Goal: Task Accomplishment & Management: Complete application form

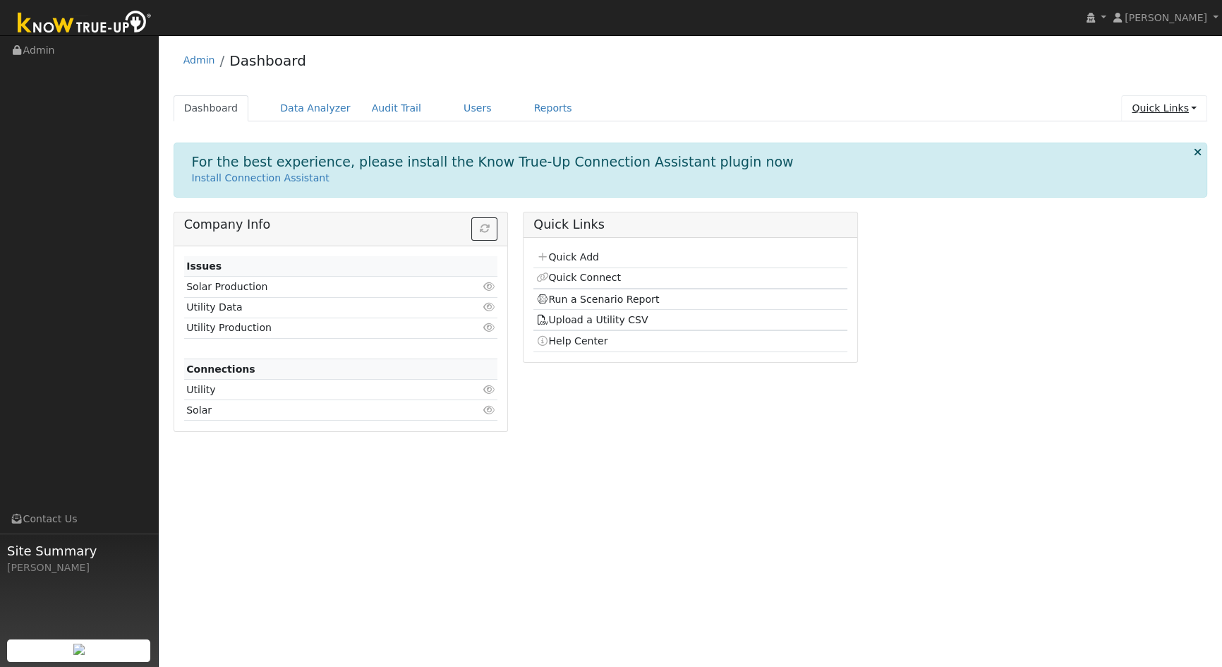
click at [1176, 107] on link "Quick Links" at bounding box center [1164, 108] width 86 height 26
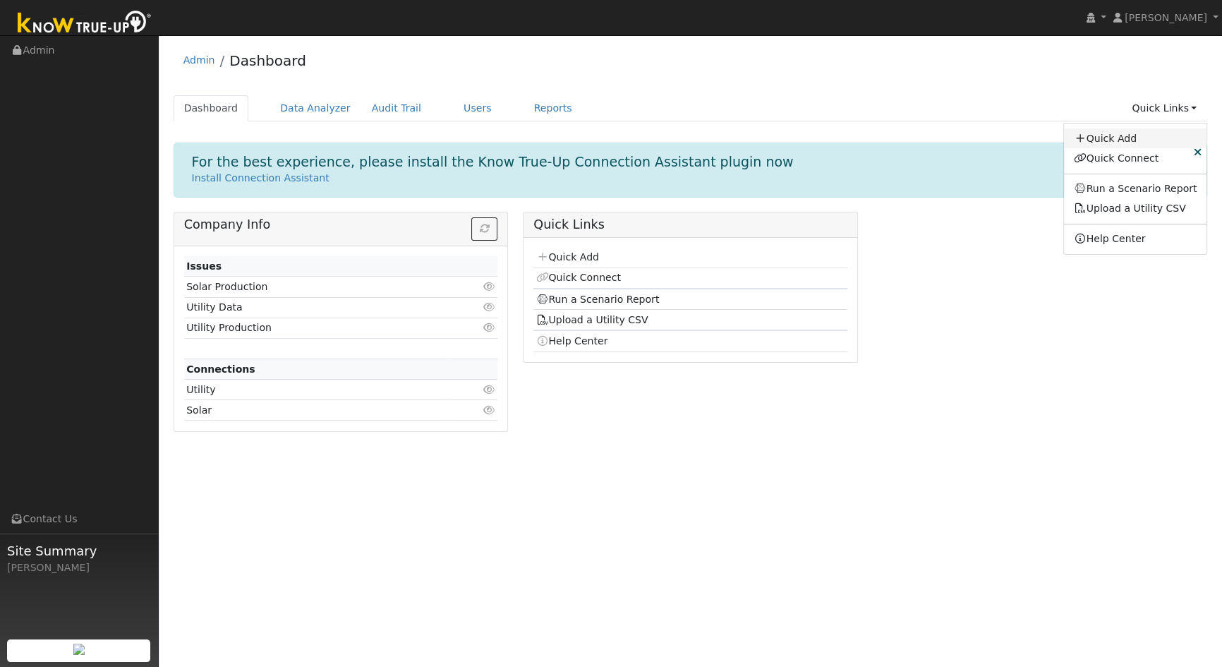
click at [1139, 137] on link "Quick Add" at bounding box center [1135, 138] width 143 height 20
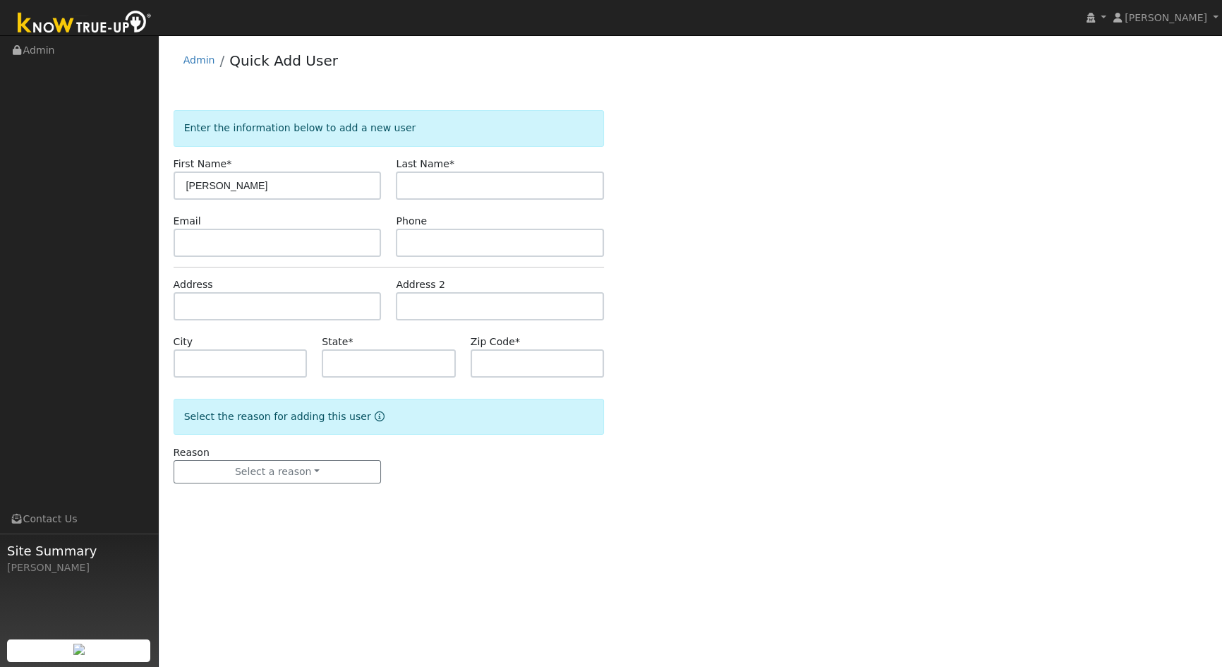
type input "[PERSON_NAME]"
click at [205, 242] on input "text" at bounding box center [278, 243] width 208 height 28
type input "[EMAIL_ADDRESS][DOMAIN_NAME]"
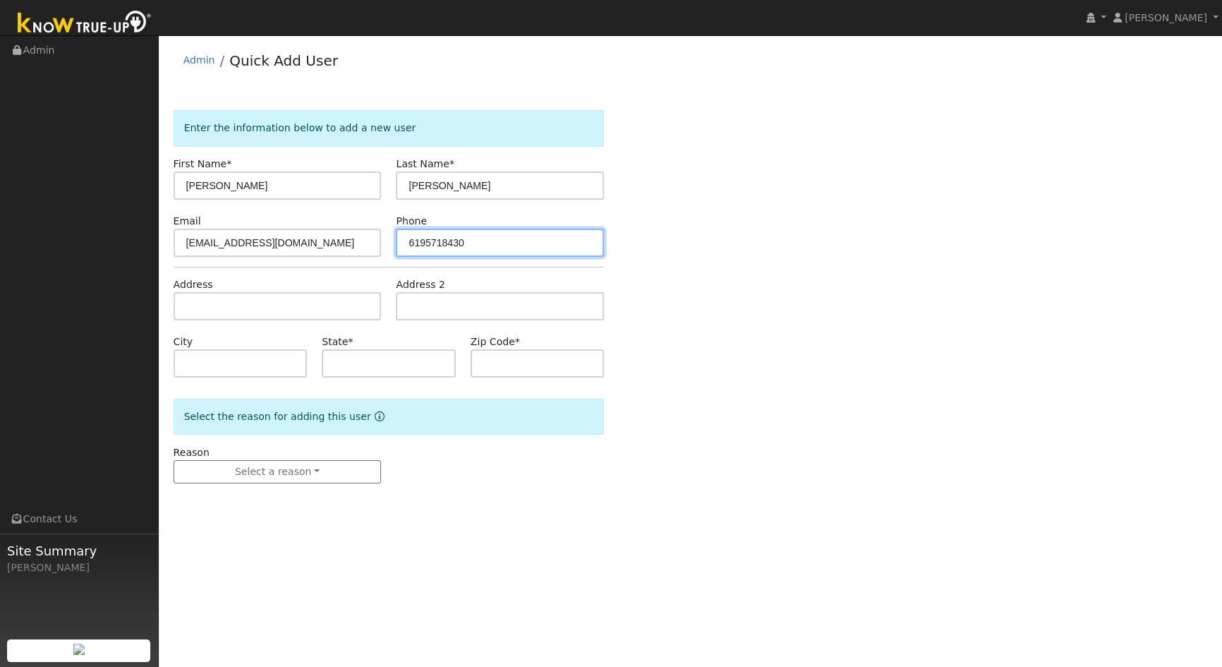
type input "6195718430"
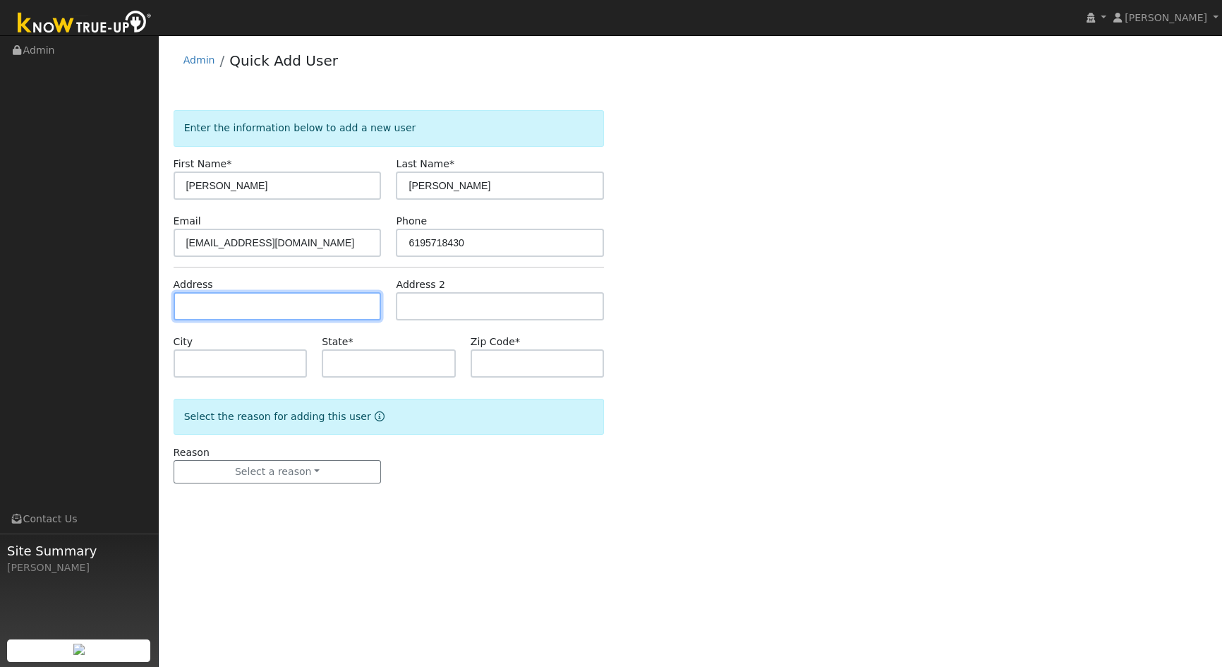
click at [195, 305] on input "text" at bounding box center [278, 306] width 208 height 28
type input "[STREET_ADDRESS]"
type input "[GEOGRAPHIC_DATA]"
type input "CA"
type input "92037"
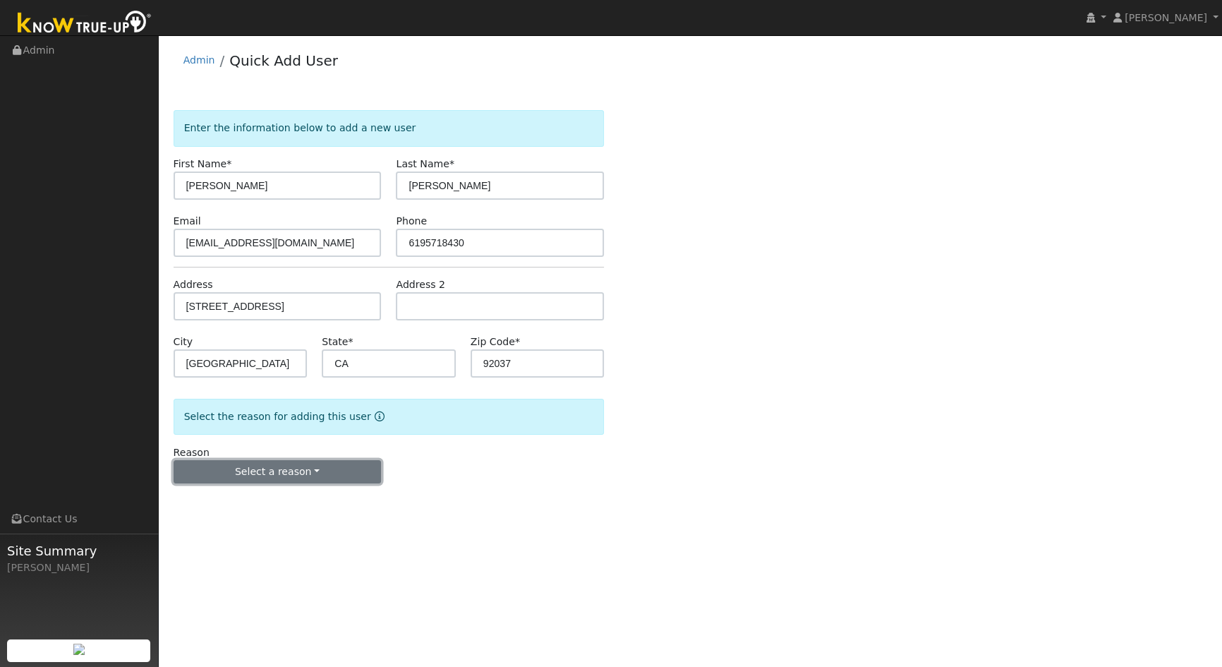
click at [312, 474] on button "Select a reason" at bounding box center [278, 472] width 208 height 24
click at [211, 501] on link "New lead" at bounding box center [252, 501] width 156 height 20
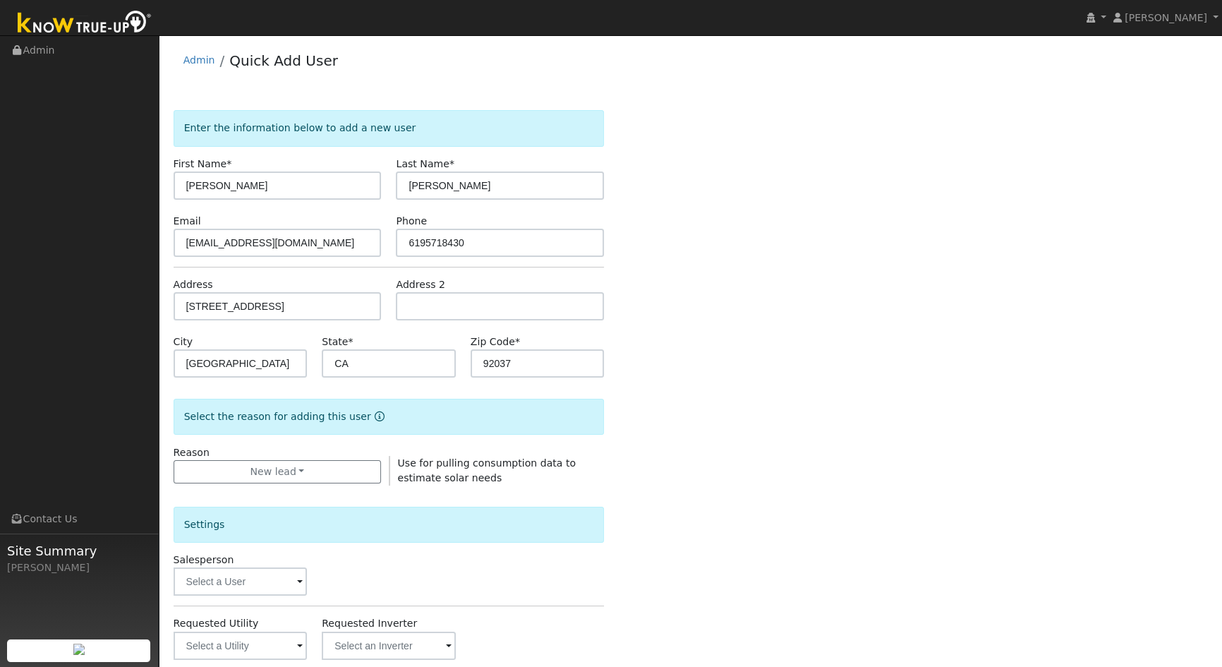
click at [301, 582] on span at bounding box center [300, 582] width 6 height 16
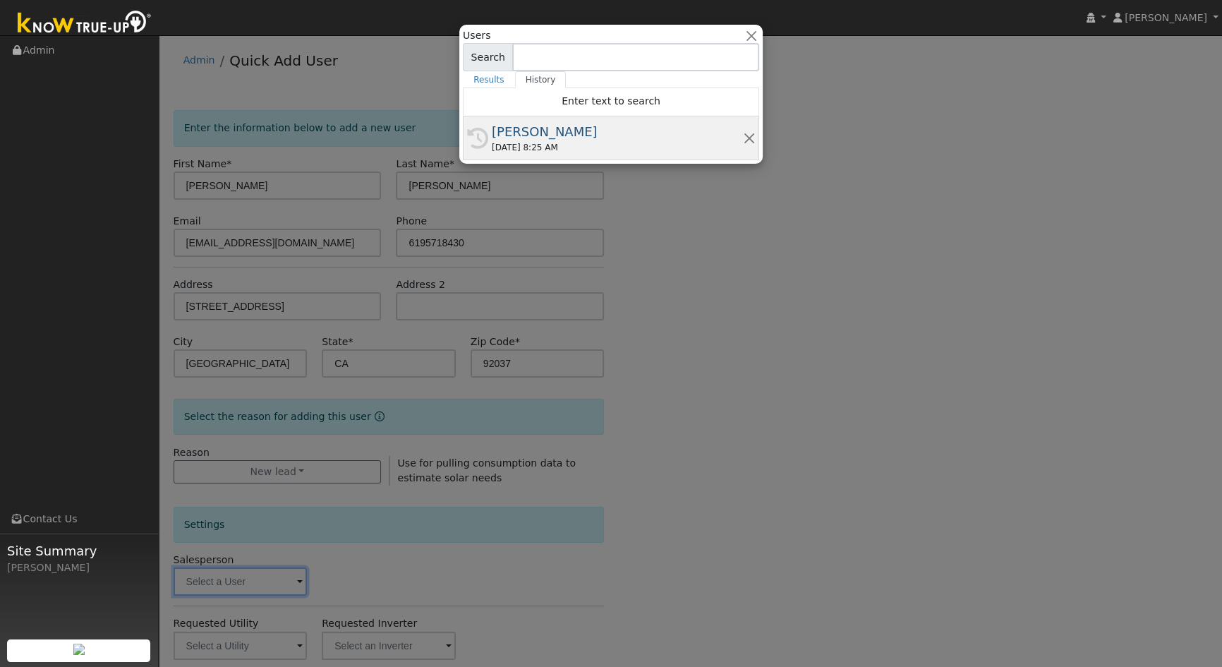
click at [514, 131] on div "[PERSON_NAME]" at bounding box center [617, 131] width 251 height 19
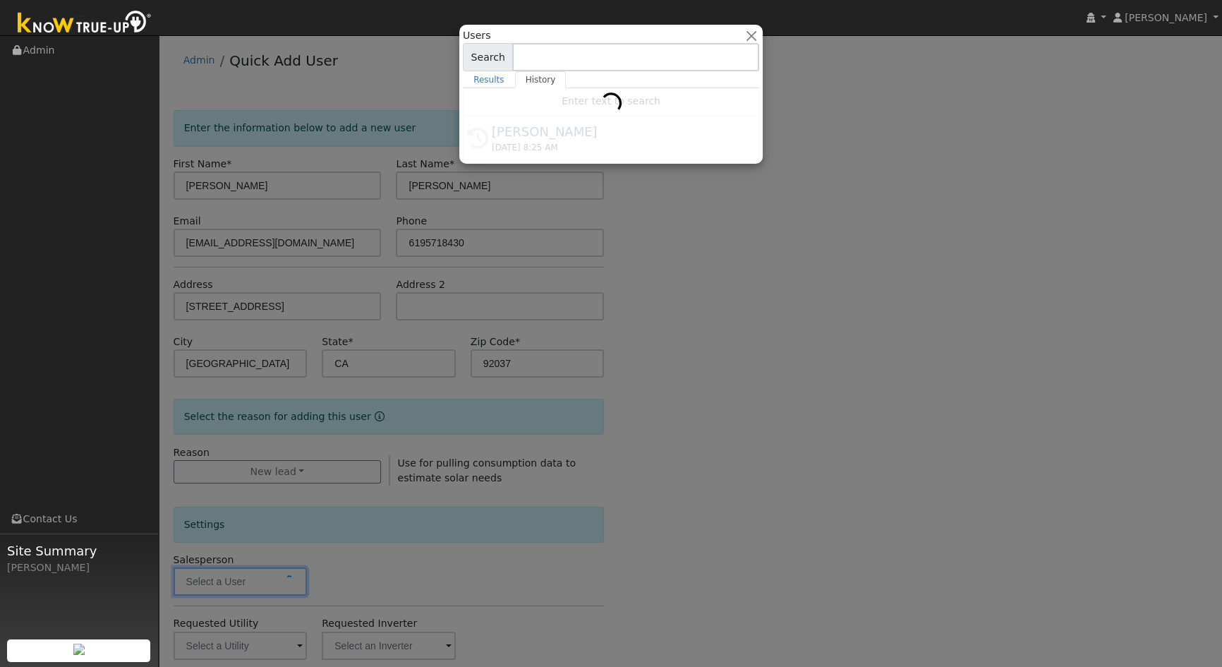
type input "[PERSON_NAME]"
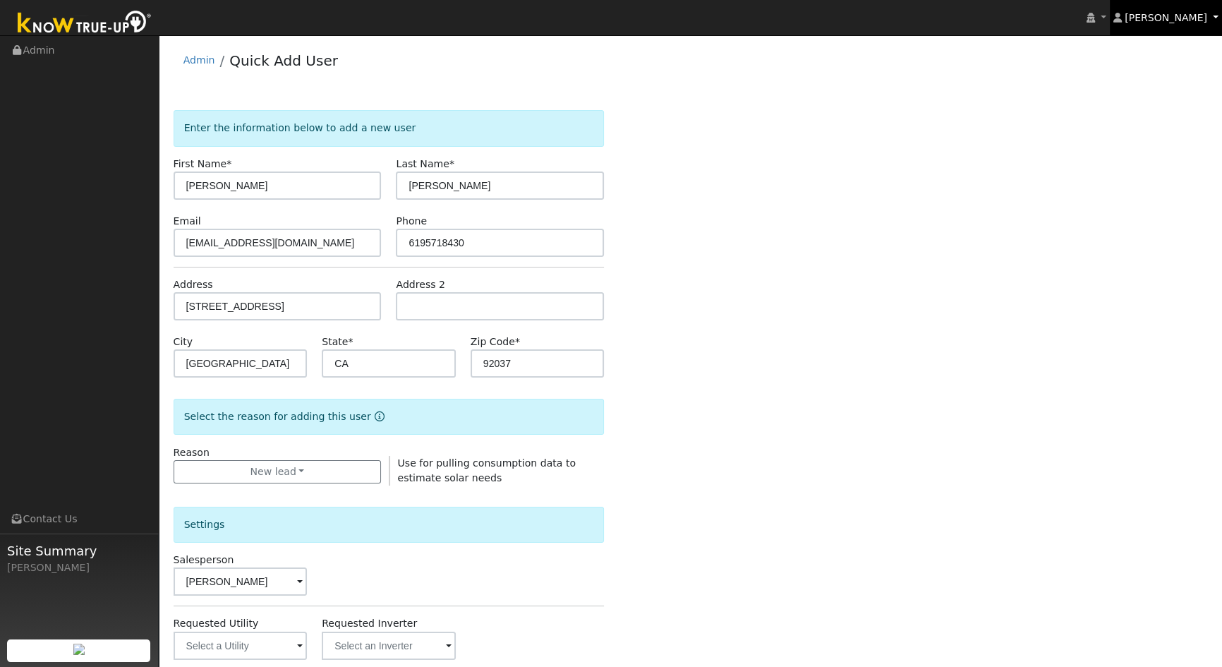
click at [1194, 20] on span "[PERSON_NAME]" at bounding box center [1166, 17] width 83 height 11
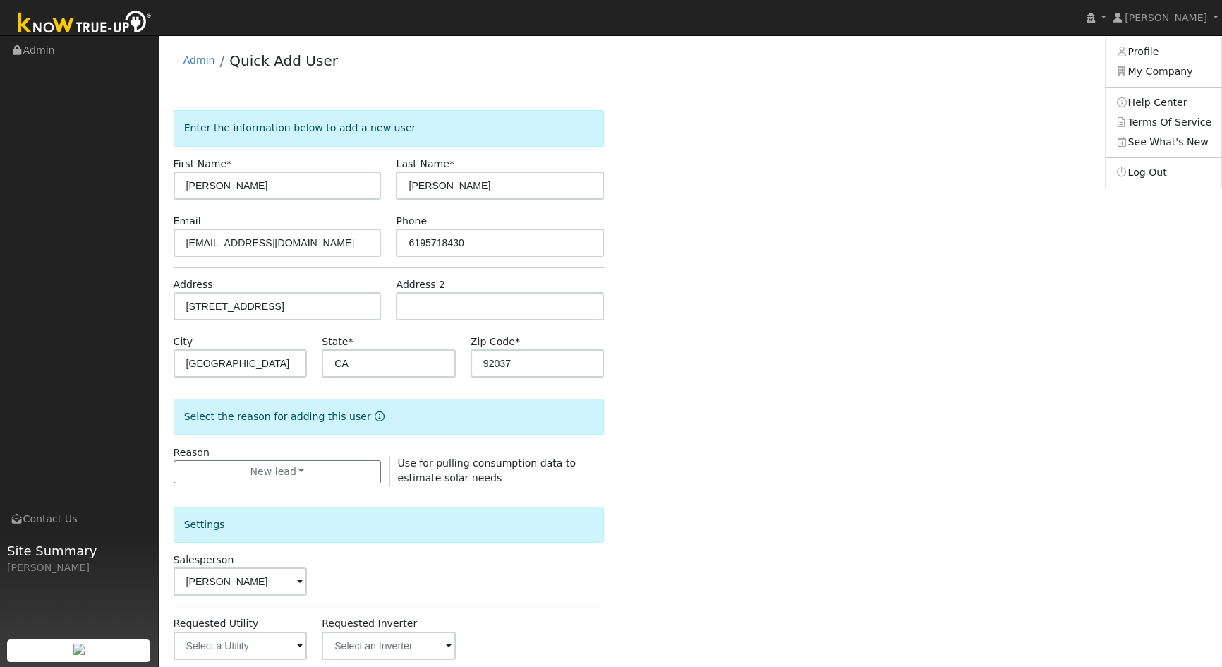
click at [899, 76] on div "Admin Quick Add User" at bounding box center [691, 63] width 1035 height 43
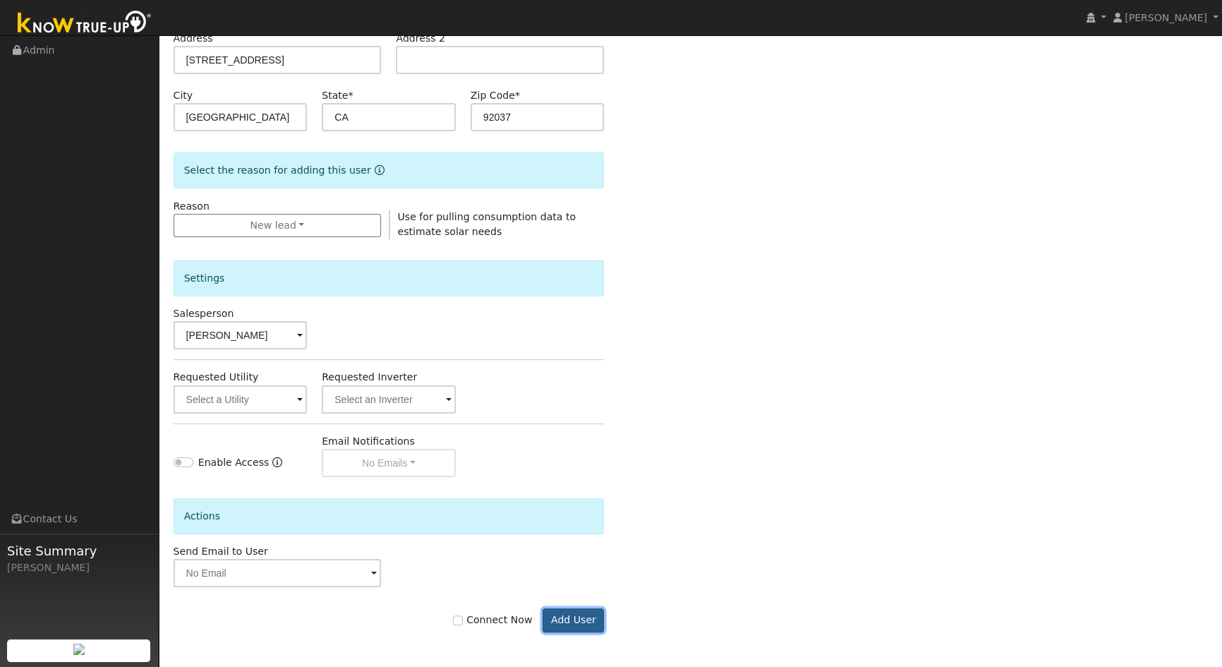
drag, startPoint x: 589, startPoint y: 622, endPoint x: 658, endPoint y: 549, distance: 101.3
click at [589, 622] on button "Add User" at bounding box center [573, 620] width 61 height 24
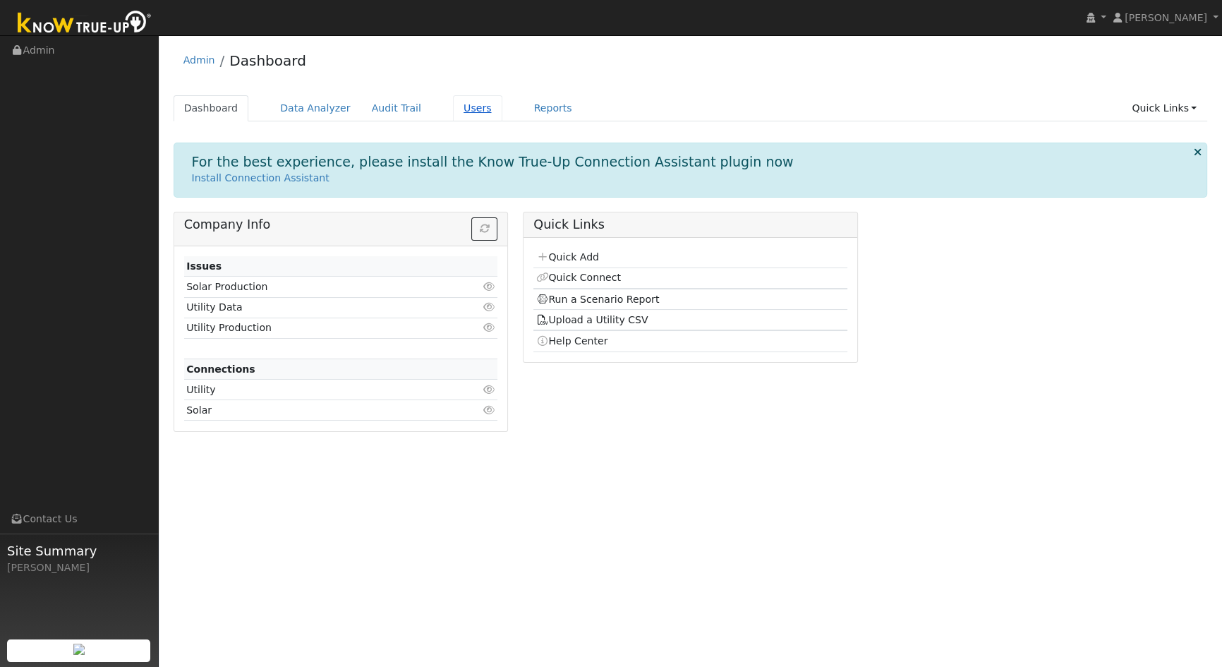
click at [453, 114] on link "Users" at bounding box center [477, 108] width 49 height 26
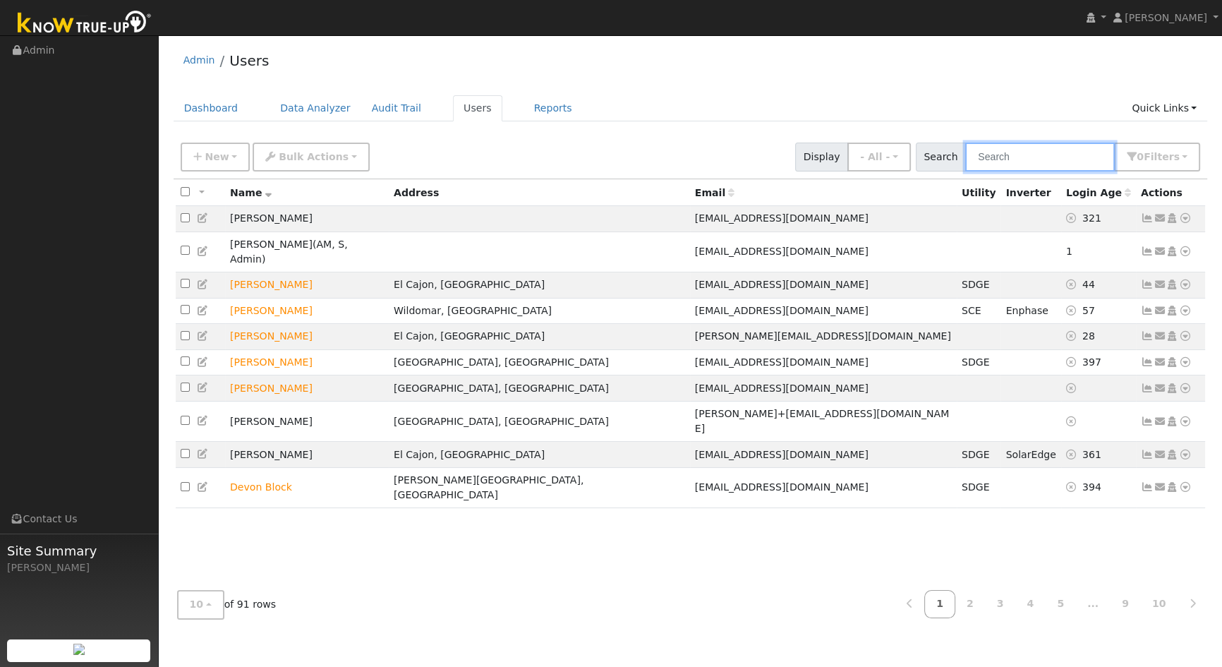
click at [1011, 161] on input "text" at bounding box center [1040, 157] width 150 height 29
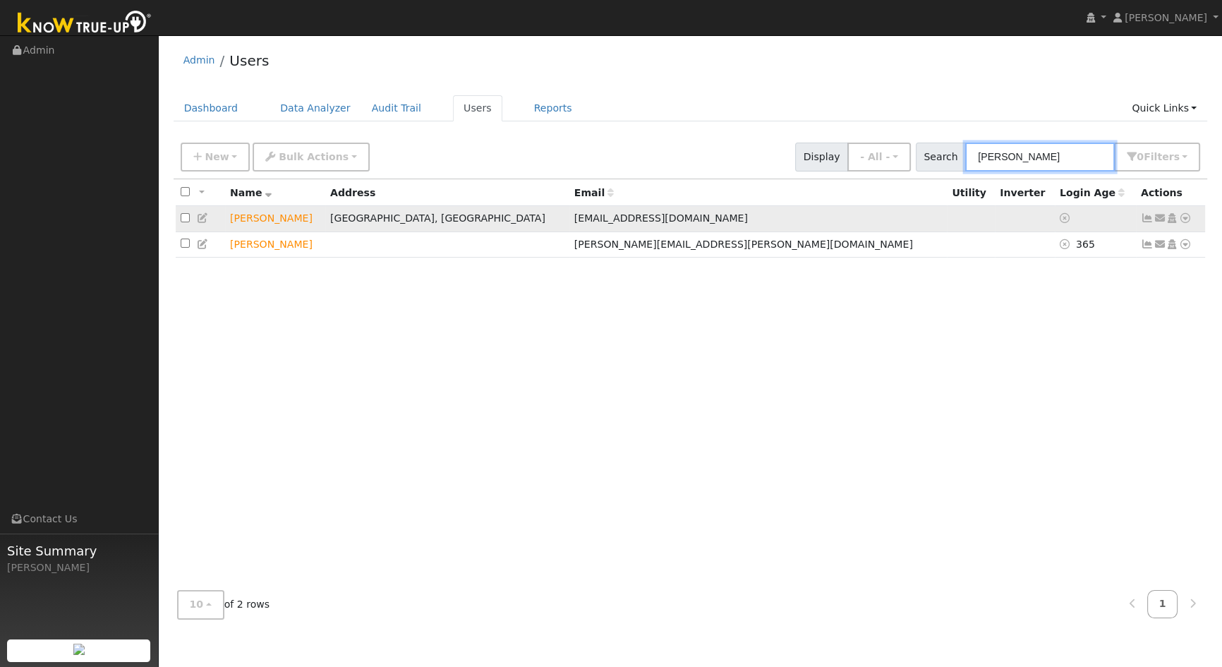
type input "james"
click at [1160, 217] on icon at bounding box center [1160, 218] width 13 height 10
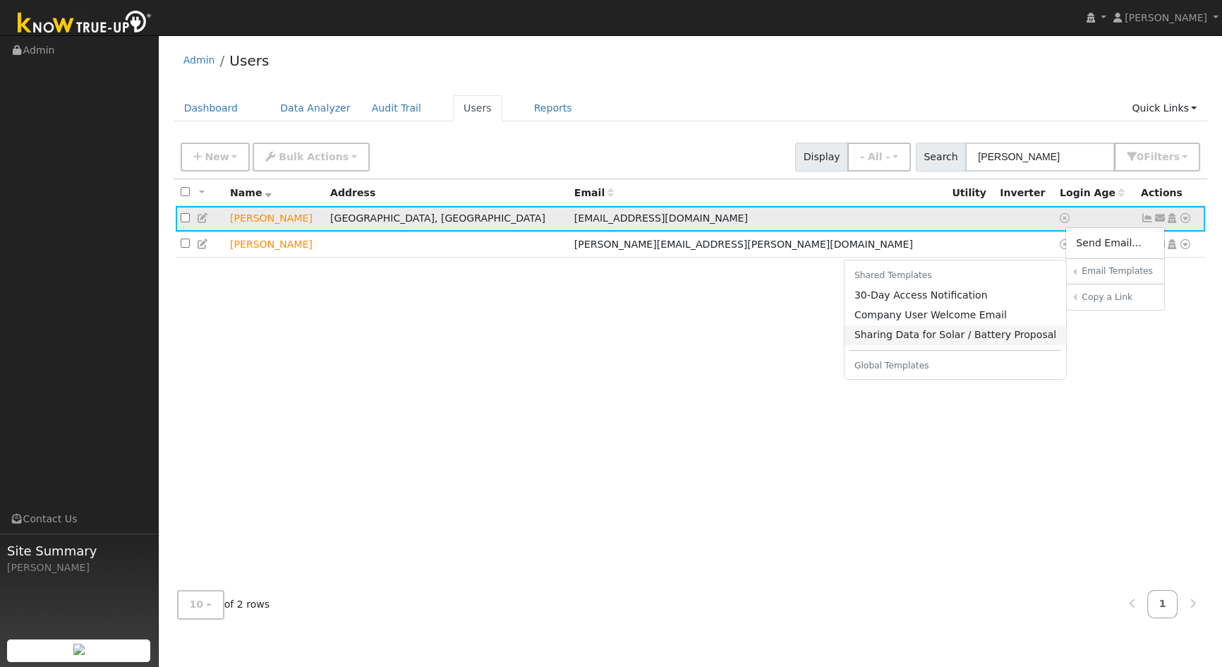
click at [925, 338] on link "Sharing Data for Solar / Battery Proposal" at bounding box center [956, 335] width 222 height 20
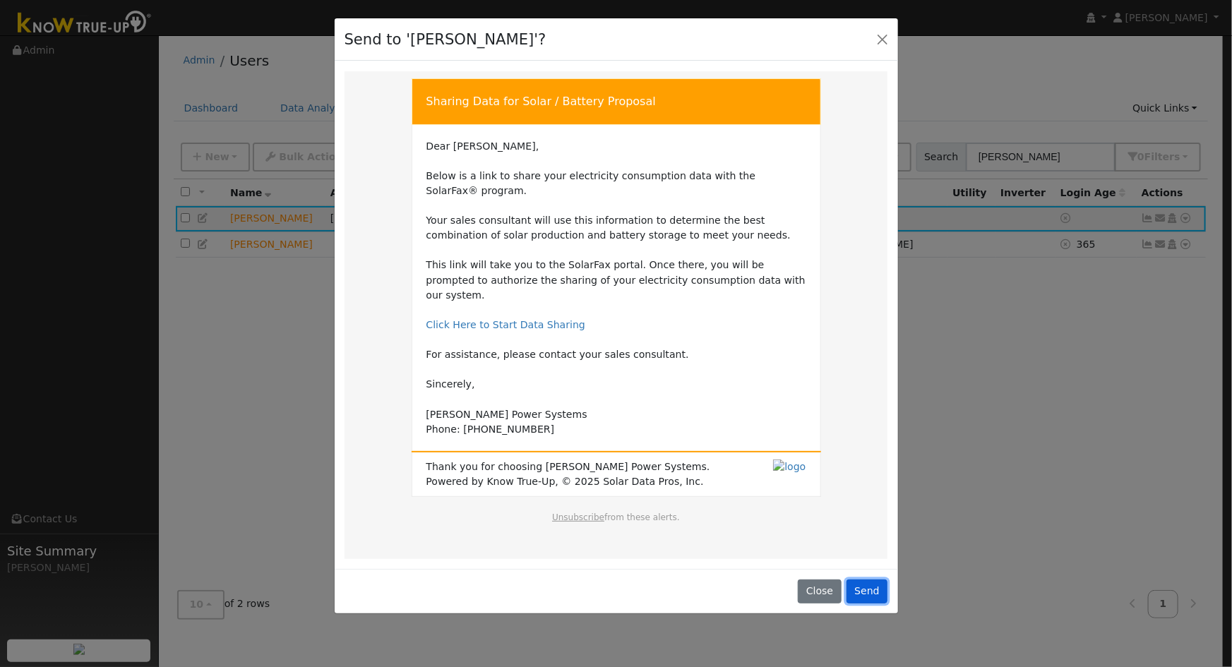
click at [876, 579] on button "Send" at bounding box center [867, 591] width 42 height 24
